Goal: Information Seeking & Learning: Learn about a topic

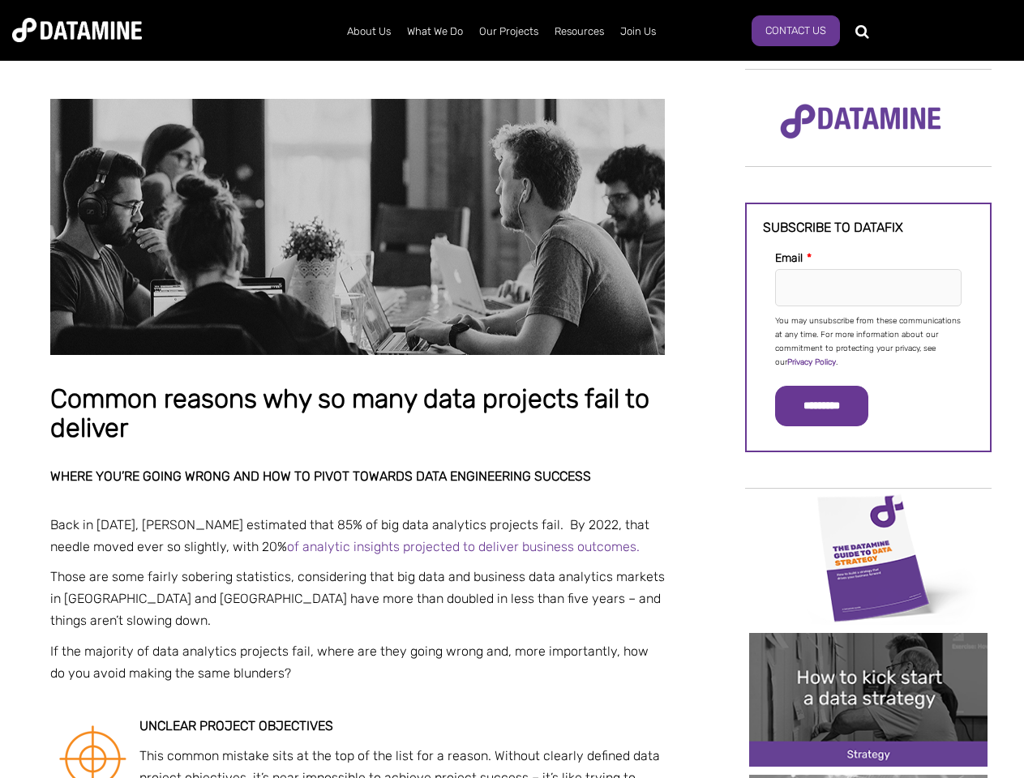
click at [868, 340] on p "You may unsubscribe from these communications at any time. For more information…" at bounding box center [868, 342] width 186 height 55
click at [831, 406] on input "*********" at bounding box center [821, 406] width 93 height 41
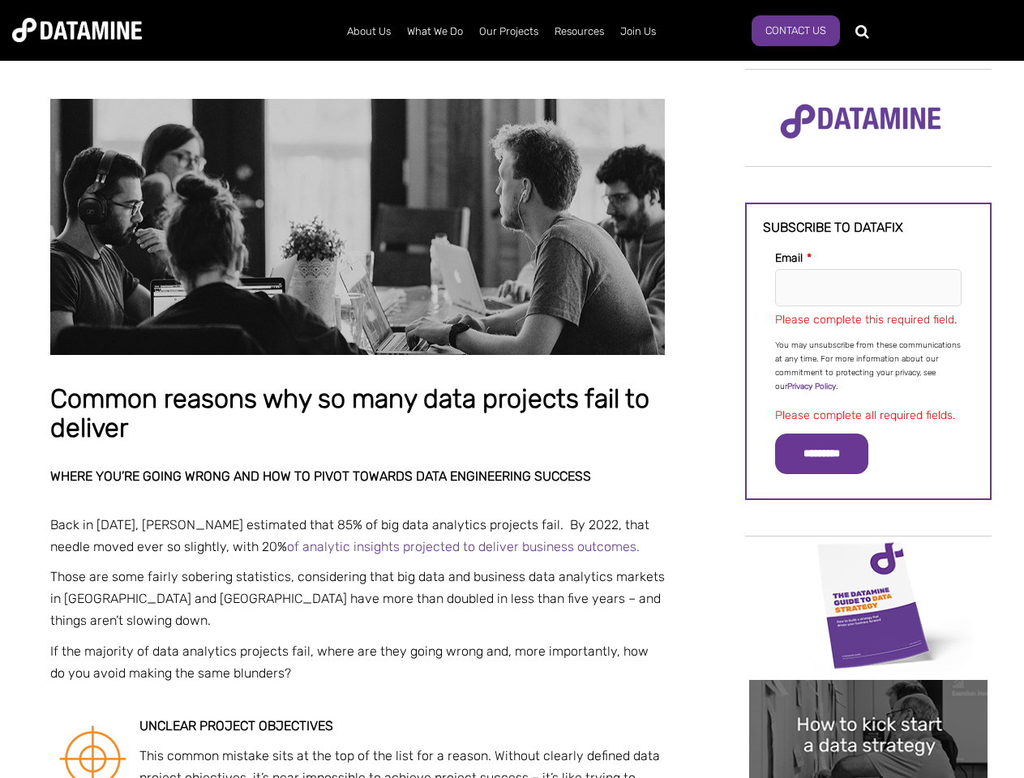
click at [868, 557] on img "Image grid with {{ image_count }} images." at bounding box center [868, 605] width 238 height 134
click at [868, 557] on div "✕" at bounding box center [512, 389] width 1024 height 778
click at [868, 700] on div "✕" at bounding box center [512, 389] width 1024 height 778
click at [868, 700] on img "Image grid with {{ image_count }} images." at bounding box center [868, 747] width 238 height 134
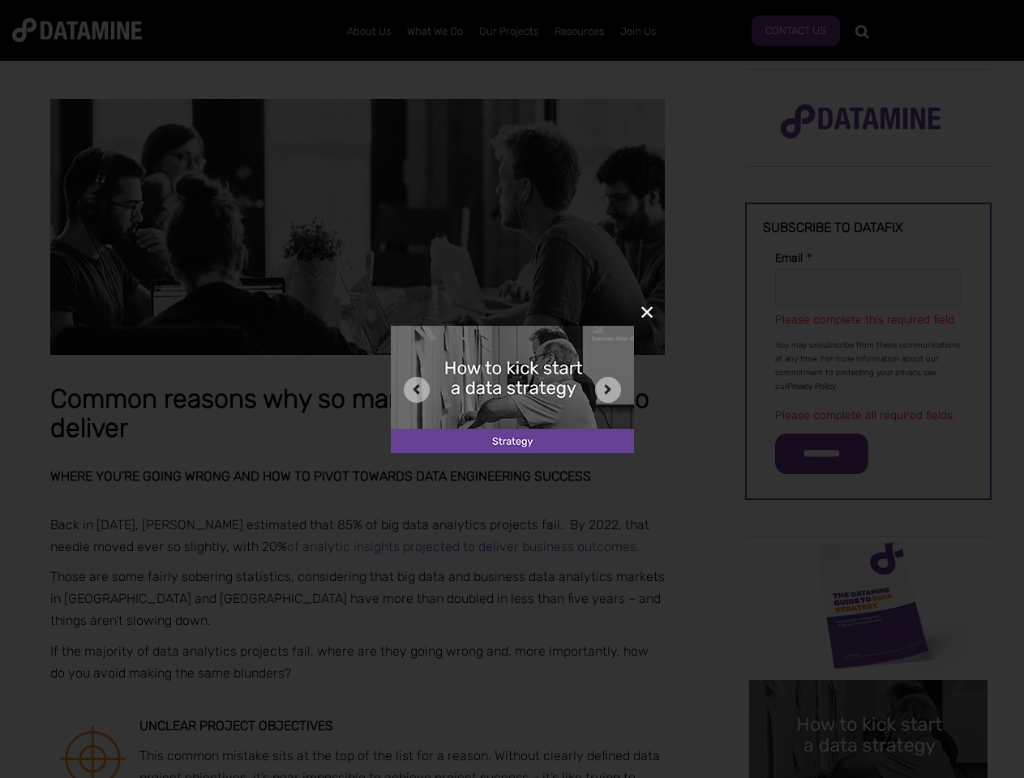
click at [868, 777] on div "✕" at bounding box center [512, 389] width 1024 height 778
